Goal: Task Accomplishment & Management: Manage account settings

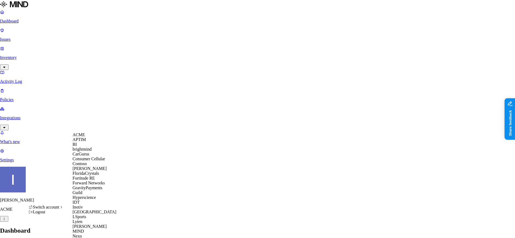
click at [86, 142] on span "APTIM" at bounding box center [79, 139] width 13 height 5
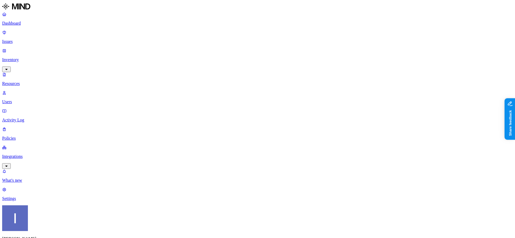
click at [31, 25] on p "Dashboard" at bounding box center [257, 23] width 511 height 5
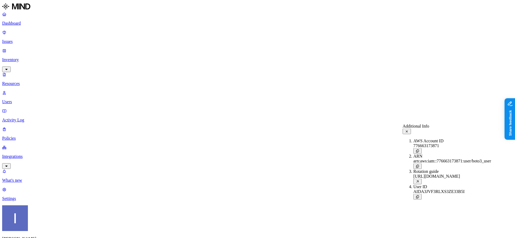
click at [29, 24] on p "Dashboard" at bounding box center [257, 23] width 511 height 5
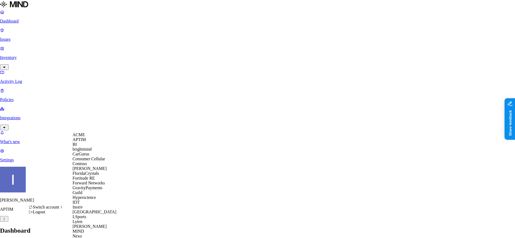
scroll to position [241, 0]
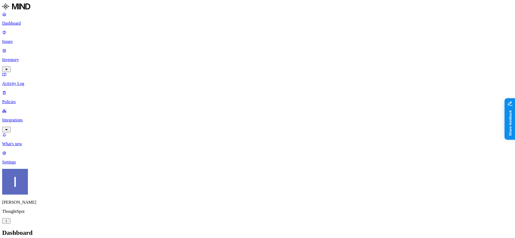
scroll to position [0, 0]
click at [30, 100] on p "Policies" at bounding box center [257, 102] width 511 height 5
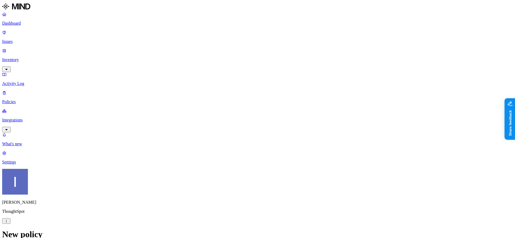
click at [238, 112] on label "Classification" at bounding box center [232, 109] width 24 height 5
click at [246, 154] on div "Secret" at bounding box center [246, 151] width 52 height 15
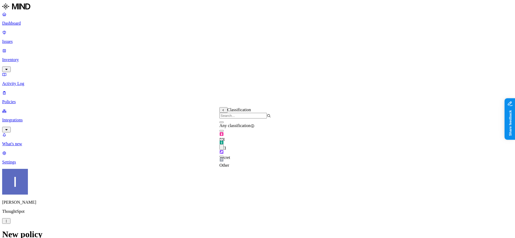
click at [231, 151] on label "Public access" at bounding box center [225, 151] width 11 height 9
click at [246, 145] on label "Anyone with link" at bounding box center [233, 140] width 27 height 9
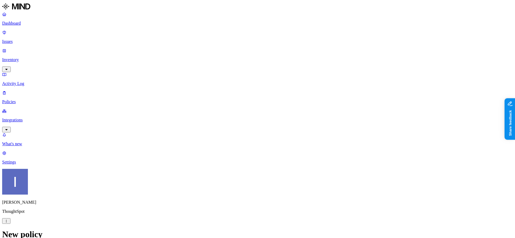
click at [237, 159] on label "Application type" at bounding box center [230, 156] width 20 height 9
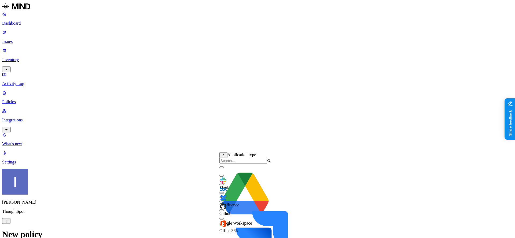
click at [252, 221] on span "Google Workspace" at bounding box center [236, 223] width 33 height 5
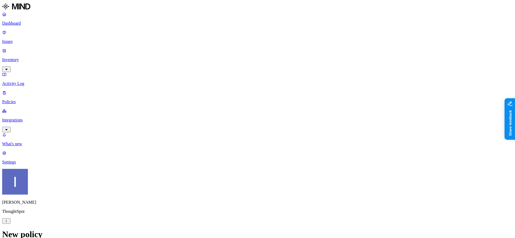
click at [28, 39] on p "Issues" at bounding box center [257, 41] width 511 height 5
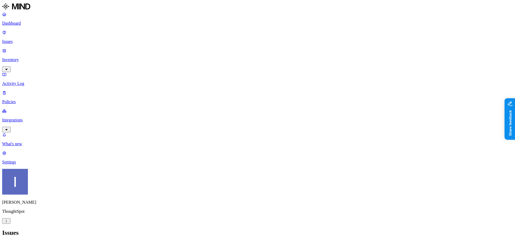
click at [102, 68] on div "Resolved" at bounding box center [123, 72] width 52 height 10
click at [131, 230] on h2 "Issues" at bounding box center [257, 233] width 511 height 7
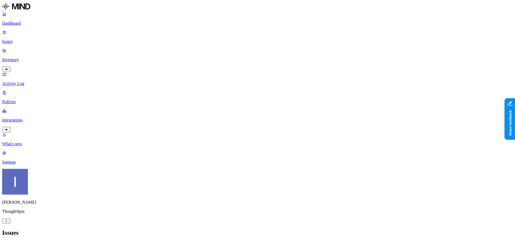
scroll to position [160, 0]
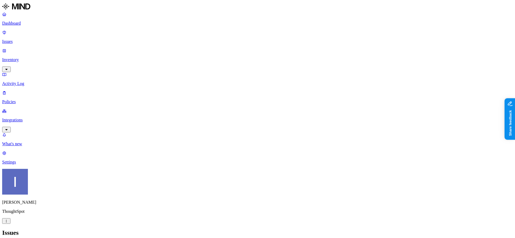
scroll to position [160, 0]
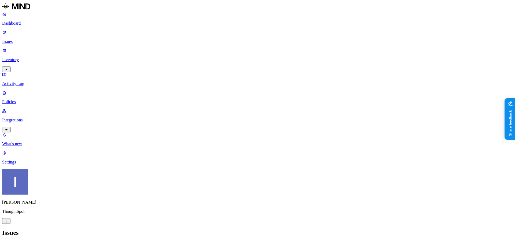
scroll to position [160, 0]
click at [123, 230] on div "Issues" at bounding box center [257, 233] width 511 height 7
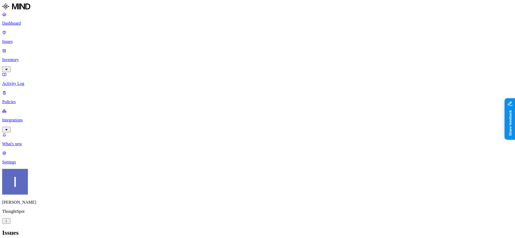
drag, startPoint x: 471, startPoint y: 223, endPoint x: 410, endPoint y: 228, distance: 61.2
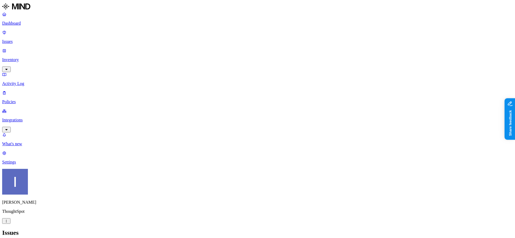
click at [21, 25] on p "Dashboard" at bounding box center [257, 23] width 511 height 5
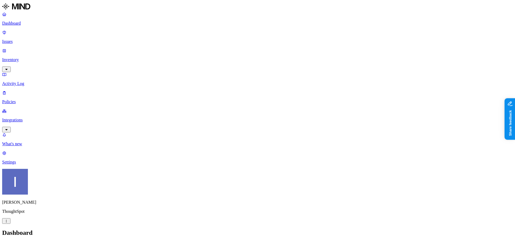
scroll to position [124, 0]
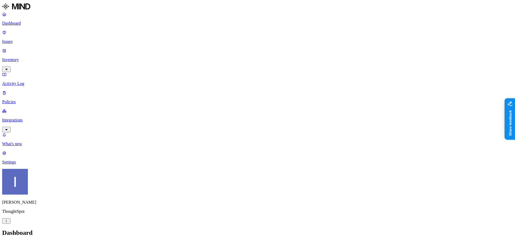
click at [0, 0] on slot "236" at bounding box center [0, 0] width 0 height 0
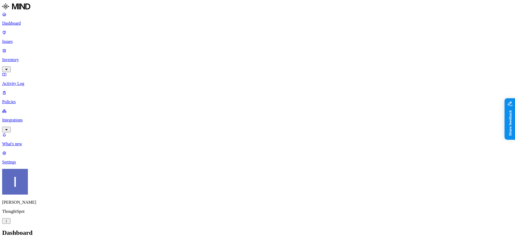
click at [0, 0] on slot "236" at bounding box center [0, 0] width 0 height 0
click at [21, 100] on p "Policies" at bounding box center [257, 102] width 511 height 5
click at [41, 37] on link "Issues" at bounding box center [257, 37] width 511 height 14
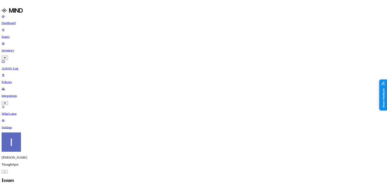
scroll to position [4, 0]
